Goal: Transaction & Acquisition: Book appointment/travel/reservation

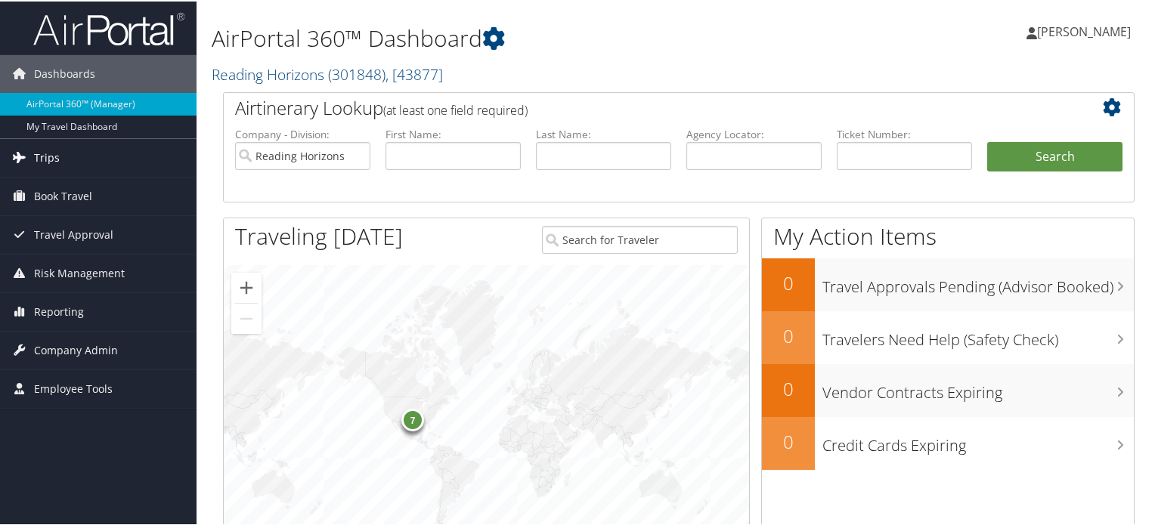
click at [51, 153] on span "Trips" at bounding box center [47, 157] width 26 height 38
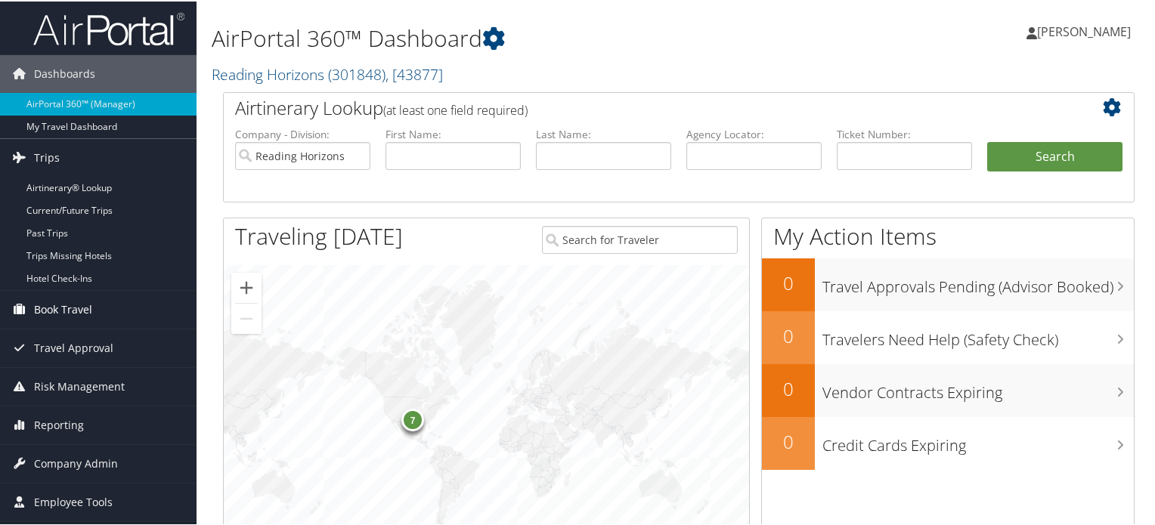
click at [95, 298] on link "Book Travel" at bounding box center [98, 309] width 197 height 38
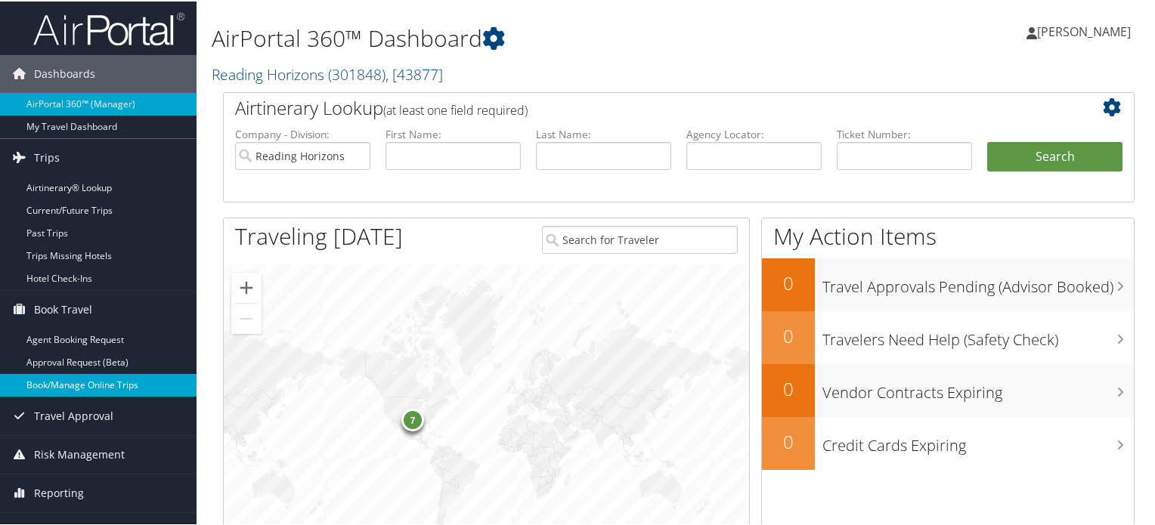
click at [145, 389] on link "Book/Manage Online Trips" at bounding box center [98, 384] width 197 height 23
